Goal: Transaction & Acquisition: Purchase product/service

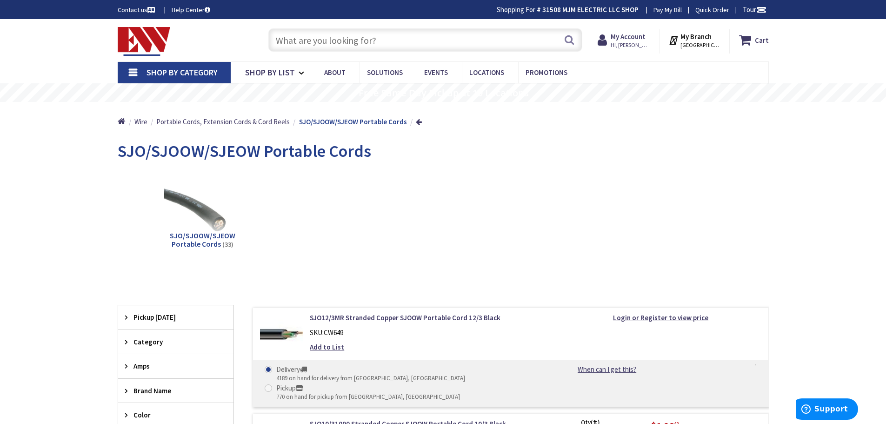
click at [405, 42] on input "text" at bounding box center [425, 39] width 314 height 23
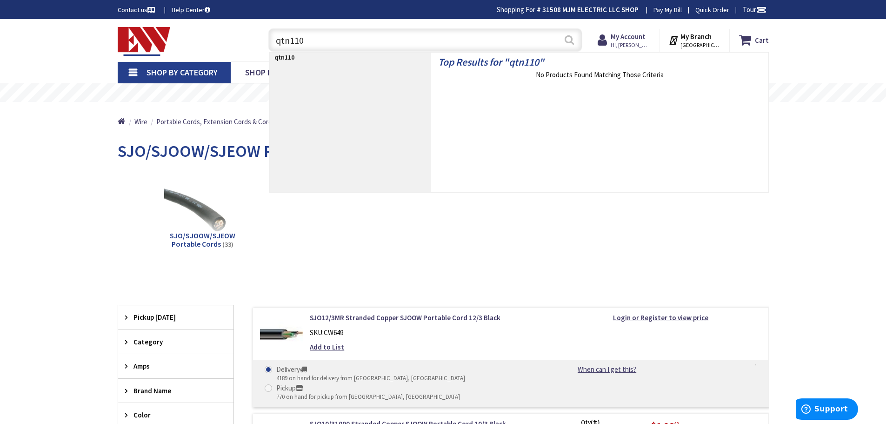
type input "qtn110"
click at [567, 40] on button "Search" at bounding box center [569, 39] width 12 height 21
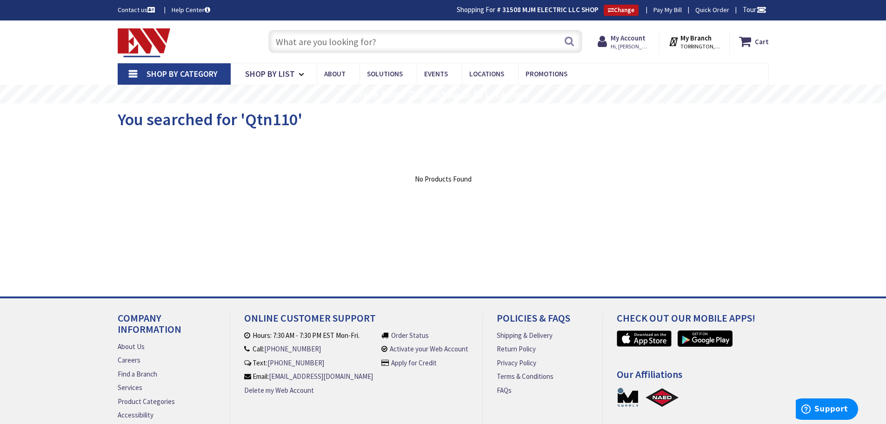
click at [392, 38] on input "text" at bounding box center [425, 41] width 314 height 23
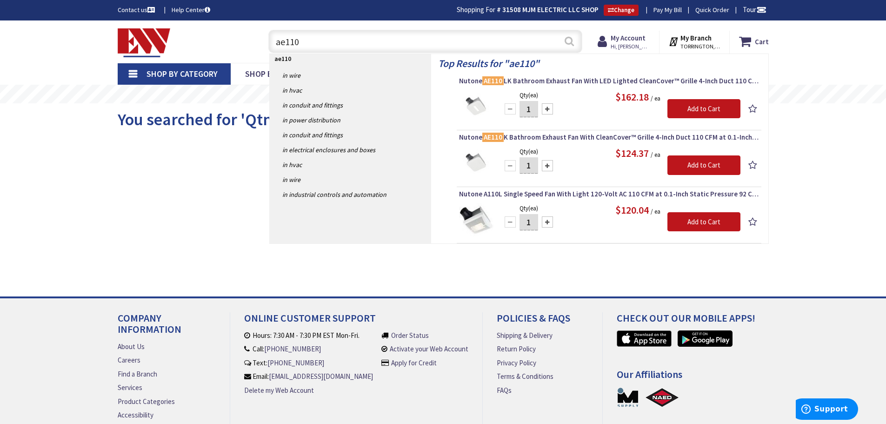
type input "ae110"
click at [570, 38] on button "Search" at bounding box center [569, 41] width 12 height 21
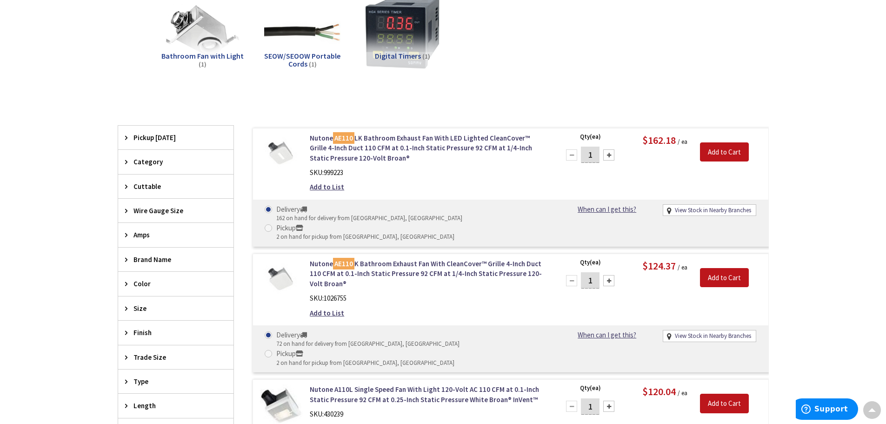
scroll to position [233, 0]
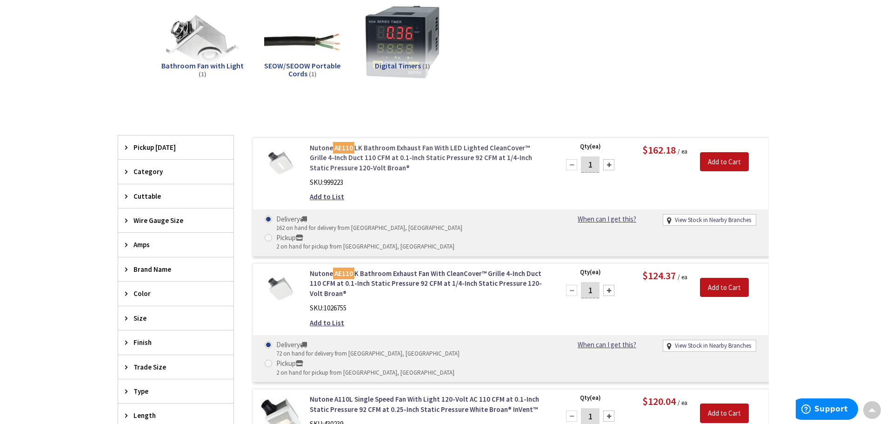
click at [441, 147] on link "Nutone AE110 LK Bathroom Exhaust Fan With LED Lighted CleanCover™ Grille 4-Inch…" at bounding box center [428, 158] width 237 height 30
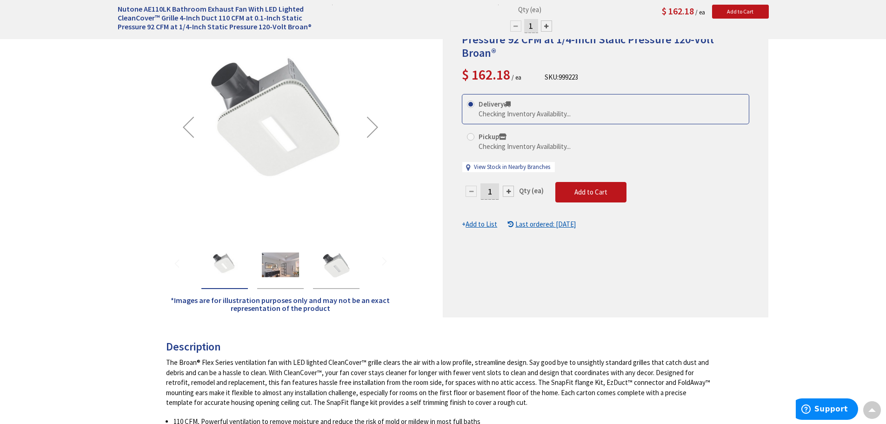
scroll to position [141, 0]
